Goal: Transaction & Acquisition: Purchase product/service

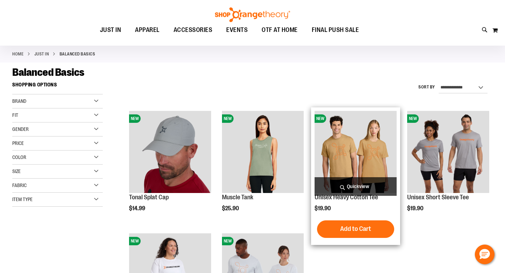
scroll to position [76, 0]
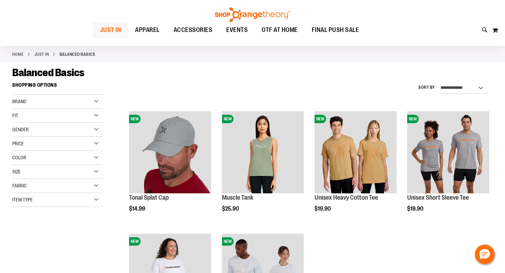
click at [116, 33] on span "JUST IN" at bounding box center [110, 30] width 21 height 16
click at [84, 123] on div "Gender" at bounding box center [57, 130] width 90 height 14
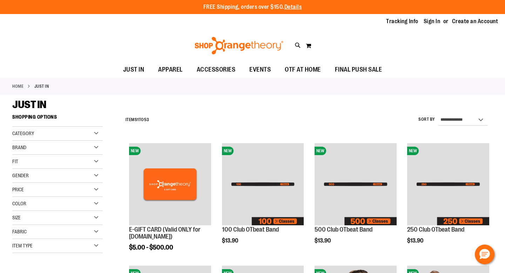
click at [93, 175] on div "Gender" at bounding box center [57, 176] width 90 height 14
click at [48, 189] on link "Men 6 items" at bounding box center [54, 189] width 87 height 7
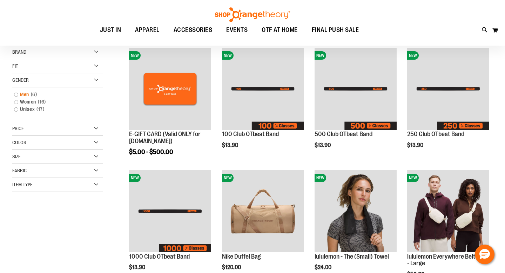
scroll to position [111, 0]
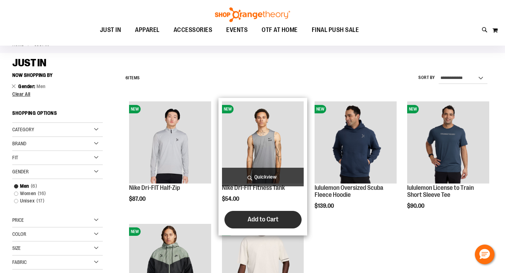
scroll to position [60, 0]
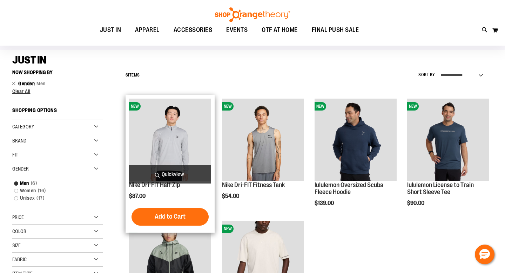
click at [170, 121] on img "product" at bounding box center [170, 140] width 82 height 82
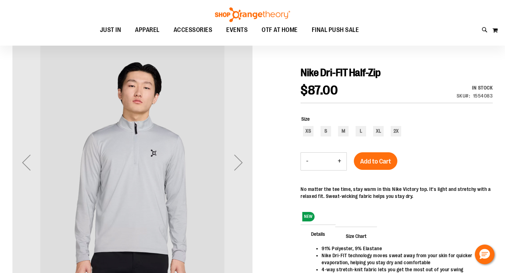
scroll to position [69, 0]
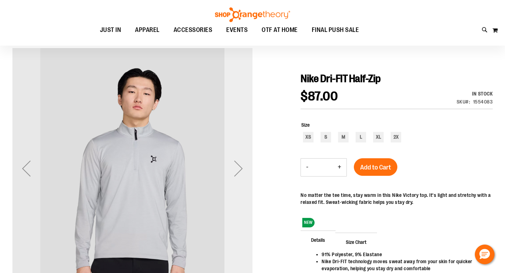
click at [236, 155] on div "Next" at bounding box center [238, 168] width 28 height 28
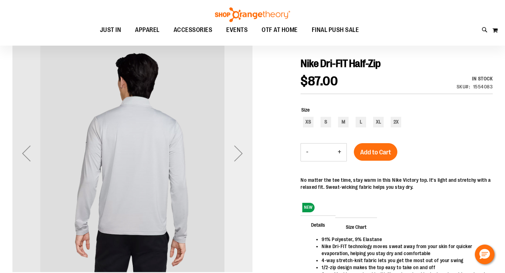
scroll to position [83, 0]
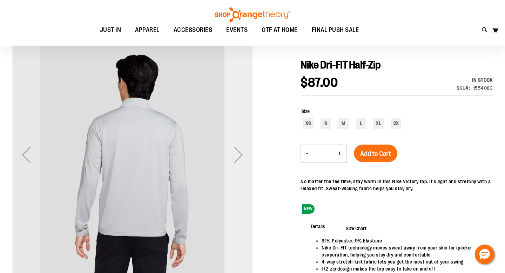
click at [237, 141] on div "Next" at bounding box center [238, 155] width 28 height 28
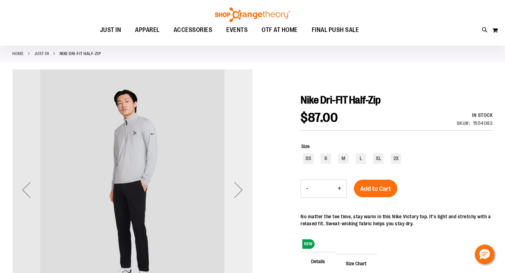
scroll to position [49, 0]
